Goal: Task Accomplishment & Management: Manage account settings

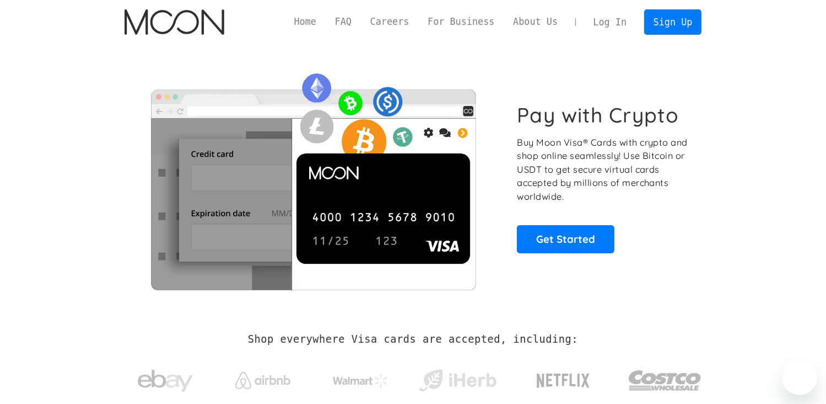
click at [606, 18] on link "Log In" at bounding box center [610, 22] width 52 height 24
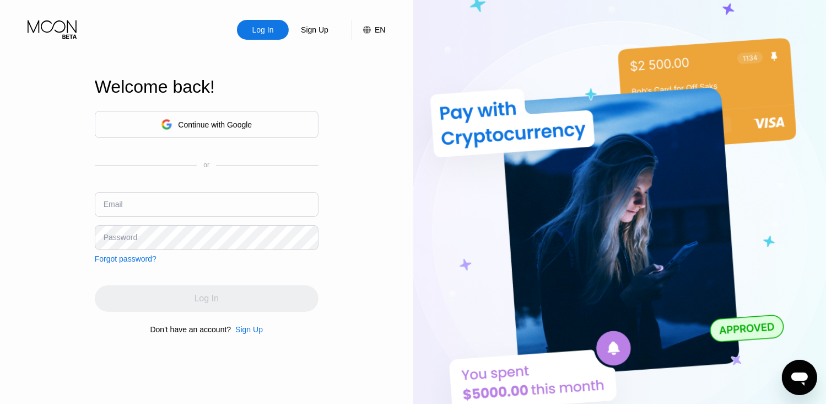
click at [248, 203] on input "text" at bounding box center [207, 204] width 224 height 25
paste input "ogfoodplug@proton.me"
type input "ogfoodplug@proton.me"
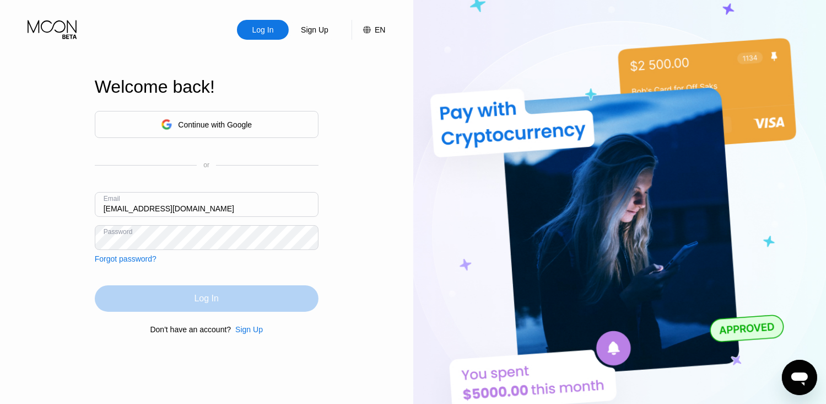
click at [250, 302] on div "Log In" at bounding box center [207, 298] width 224 height 26
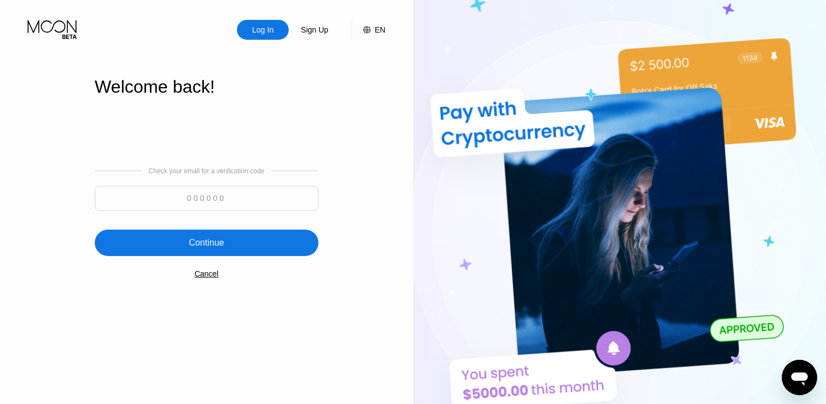
click at [260, 200] on input at bounding box center [207, 198] width 224 height 25
paste input "630889"
type input "630889"
click at [224, 244] on div "Continue" at bounding box center [207, 242] width 224 height 26
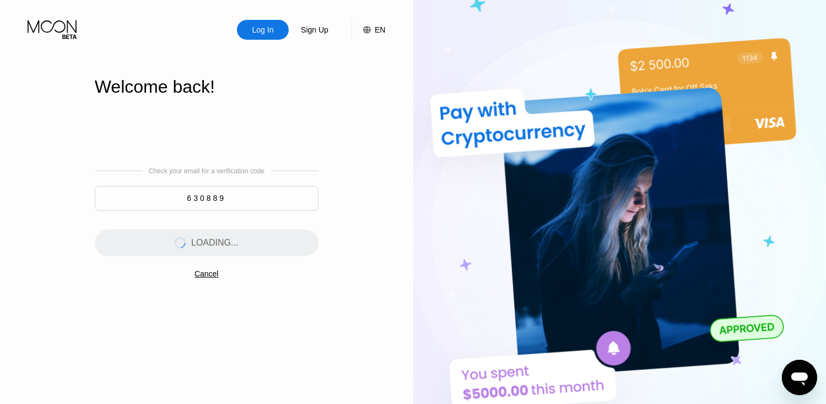
click at [395, 114] on div "Log In Sign Up EN Language English Save Welcome back! Check your email for a ve…" at bounding box center [206, 222] width 413 height 444
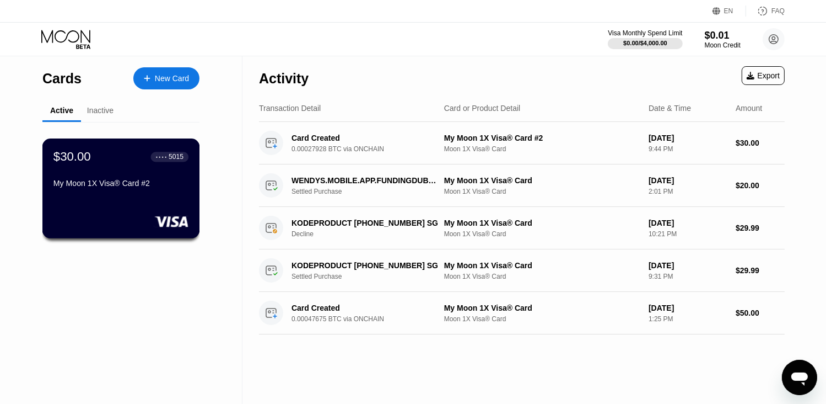
click at [110, 171] on div "$30.00 ● ● ● ● 5015 My Moon 1X Visa® Card #2" at bounding box center [120, 170] width 135 height 42
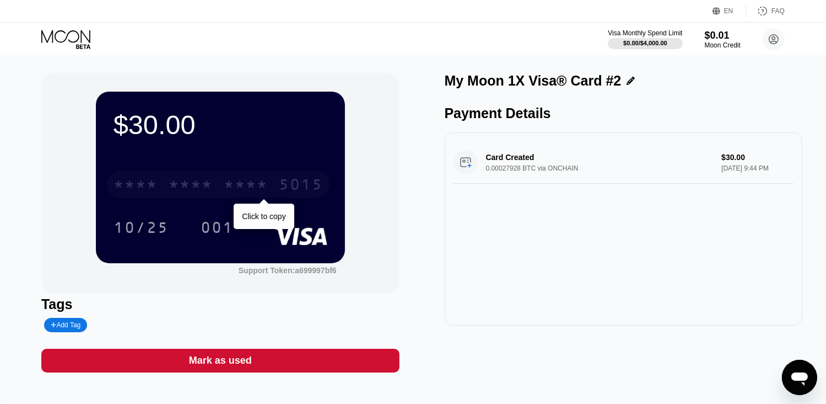
click at [222, 192] on div "* * * * * * * * * * * * 5015" at bounding box center [218, 184] width 223 height 28
click at [222, 192] on div "4513 6500 2044 5015" at bounding box center [218, 184] width 223 height 28
